Goal: Check status: Check status

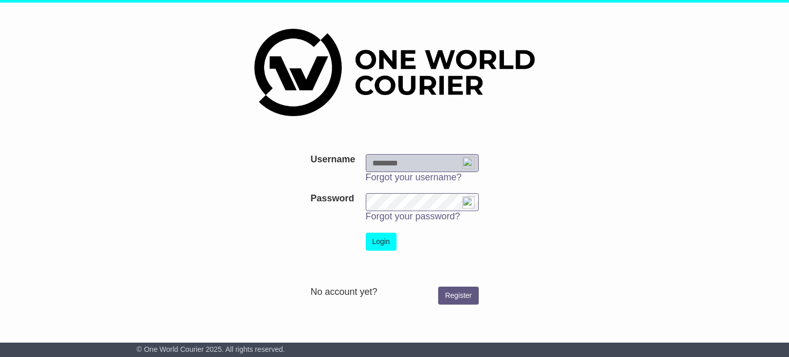
type input "**********"
click at [379, 245] on button "Login" at bounding box center [381, 242] width 31 height 18
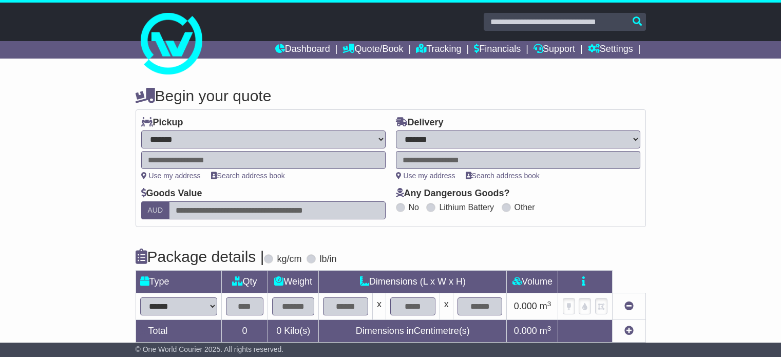
select select "**"
click at [289, 52] on link "Dashboard" at bounding box center [302, 49] width 55 height 17
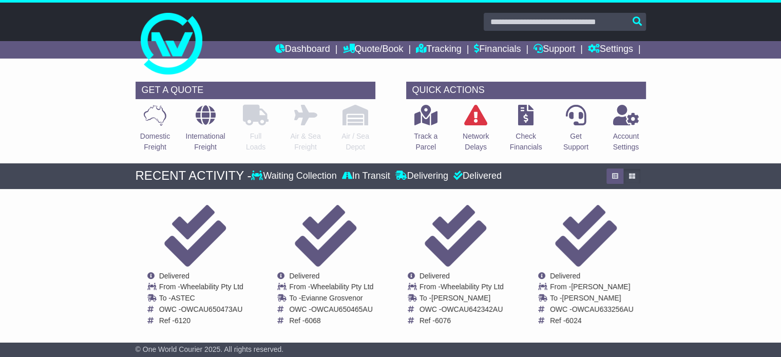
click at [500, 183] on div "RECENT ACTIVITY - Waiting Collection In Transit Delivering Delivered" at bounding box center [390, 176] width 521 height 26
click at [490, 174] on div "Delivered" at bounding box center [476, 176] width 51 height 11
click at [634, 166] on div "RECENT ACTIVITY - Waiting Collection In Transit Delivering Delivered" at bounding box center [390, 176] width 521 height 26
click at [636, 176] on button "button" at bounding box center [632, 175] width 17 height 15
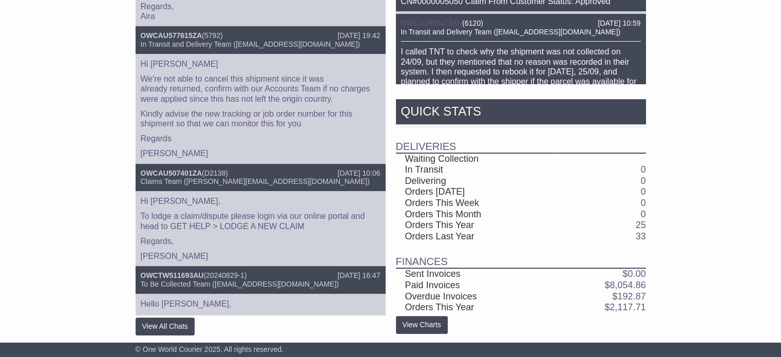
scroll to position [485, 0]
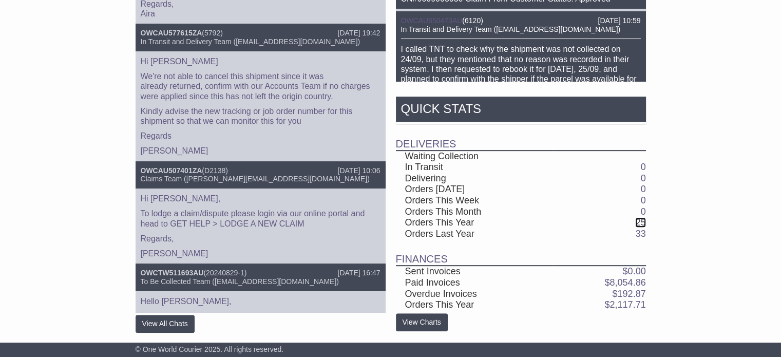
click at [639, 219] on link "25" at bounding box center [640, 222] width 10 height 10
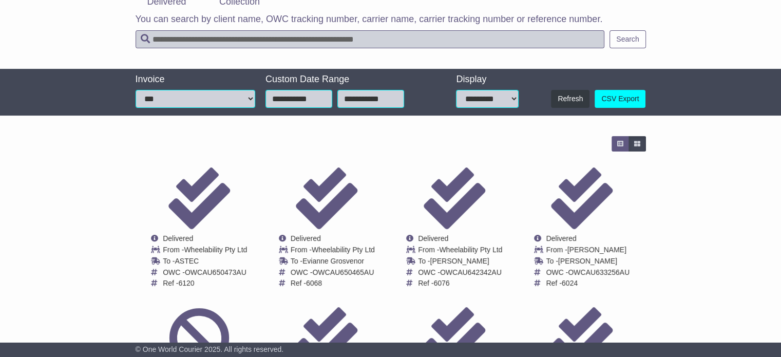
scroll to position [122, 0]
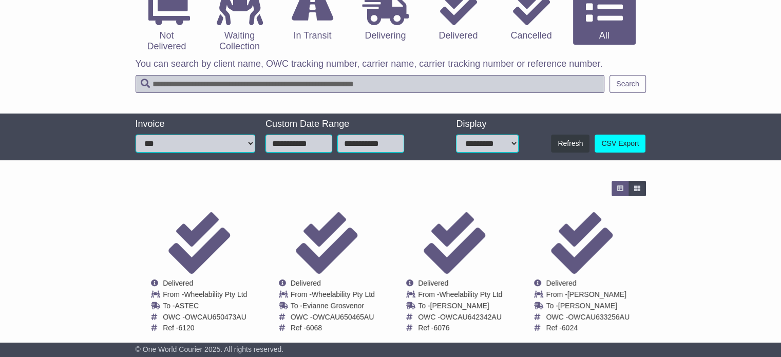
drag, startPoint x: 788, startPoint y: 141, endPoint x: 745, endPoint y: 202, distance: 74.8
click at [745, 202] on html "smollison@wheelability.com.au Logout Steve Mollison smollison@wheelability.com.…" at bounding box center [390, 56] width 781 height 357
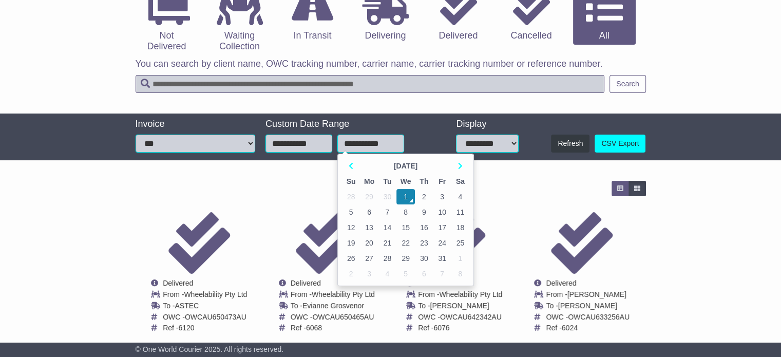
click at [343, 143] on input "**********" at bounding box center [370, 144] width 67 height 18
click at [347, 164] on th at bounding box center [351, 165] width 18 height 15
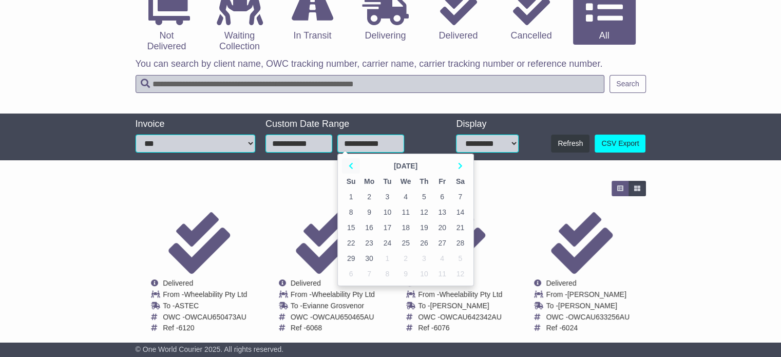
click at [347, 164] on th at bounding box center [351, 165] width 18 height 15
click at [466, 167] on th at bounding box center [460, 165] width 18 height 15
click at [404, 253] on td "30" at bounding box center [406, 258] width 18 height 15
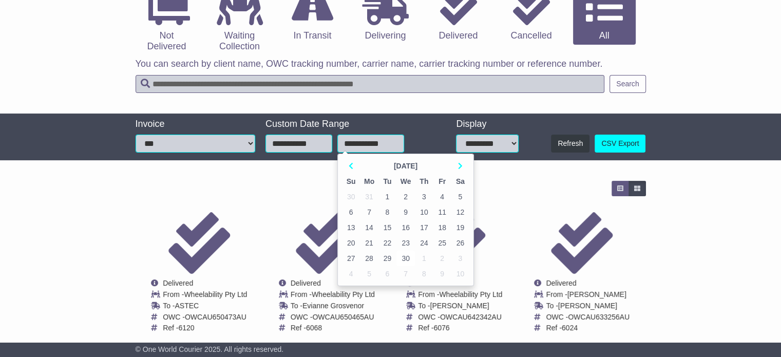
type input "**********"
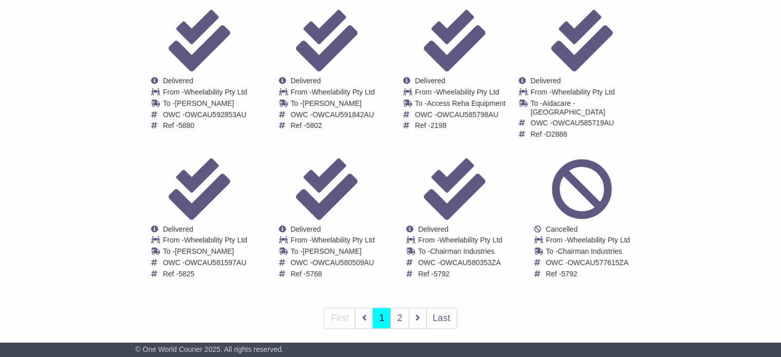
scroll to position [325, 0]
click at [403, 307] on link "2" at bounding box center [399, 317] width 18 height 21
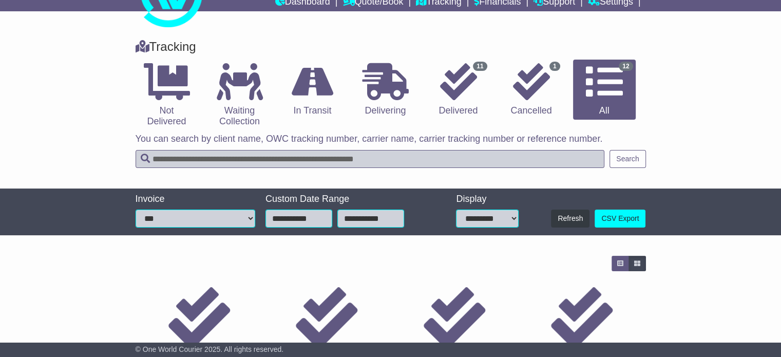
scroll to position [186, 0]
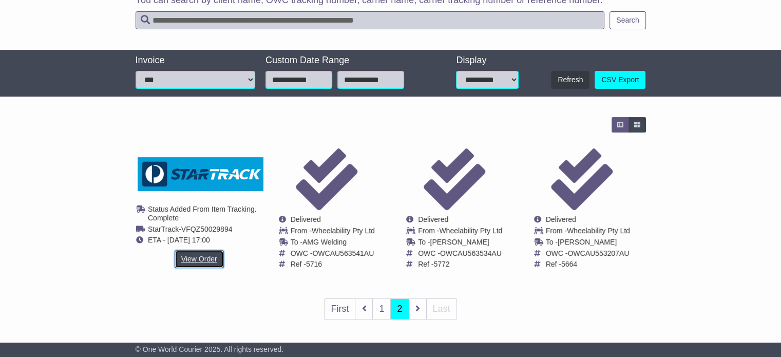
click at [204, 262] on link "View Order" at bounding box center [199, 259] width 49 height 18
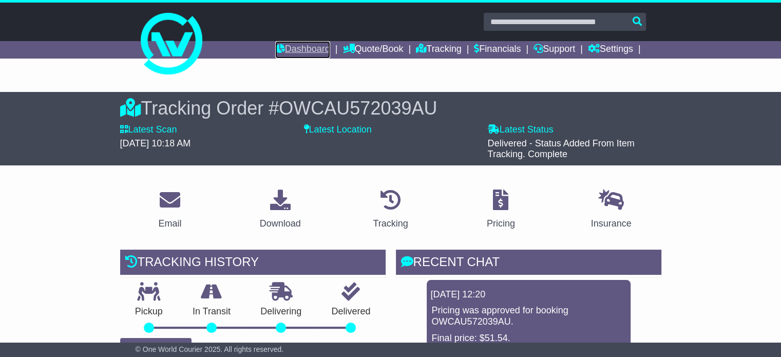
click at [312, 50] on link "Dashboard" at bounding box center [302, 49] width 55 height 17
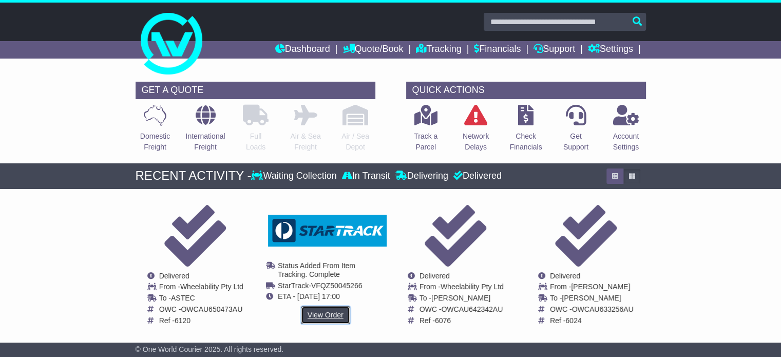
click at [325, 314] on link "View Order" at bounding box center [325, 315] width 49 height 18
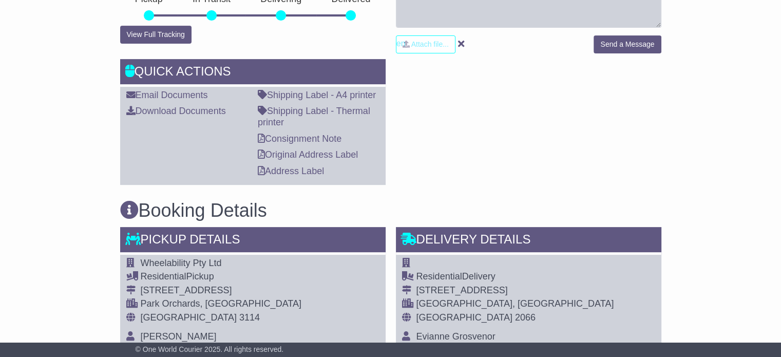
scroll to position [625, 0]
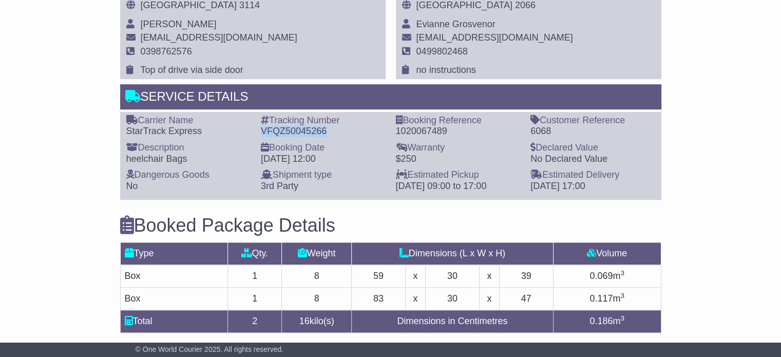
drag, startPoint x: 263, startPoint y: 127, endPoint x: 326, endPoint y: 129, distance: 62.7
click at [326, 129] on div "VFQZ50045266" at bounding box center [323, 131] width 125 height 11
copy div "VFQZ50045266"
